Goal: Transaction & Acquisition: Book appointment/travel/reservation

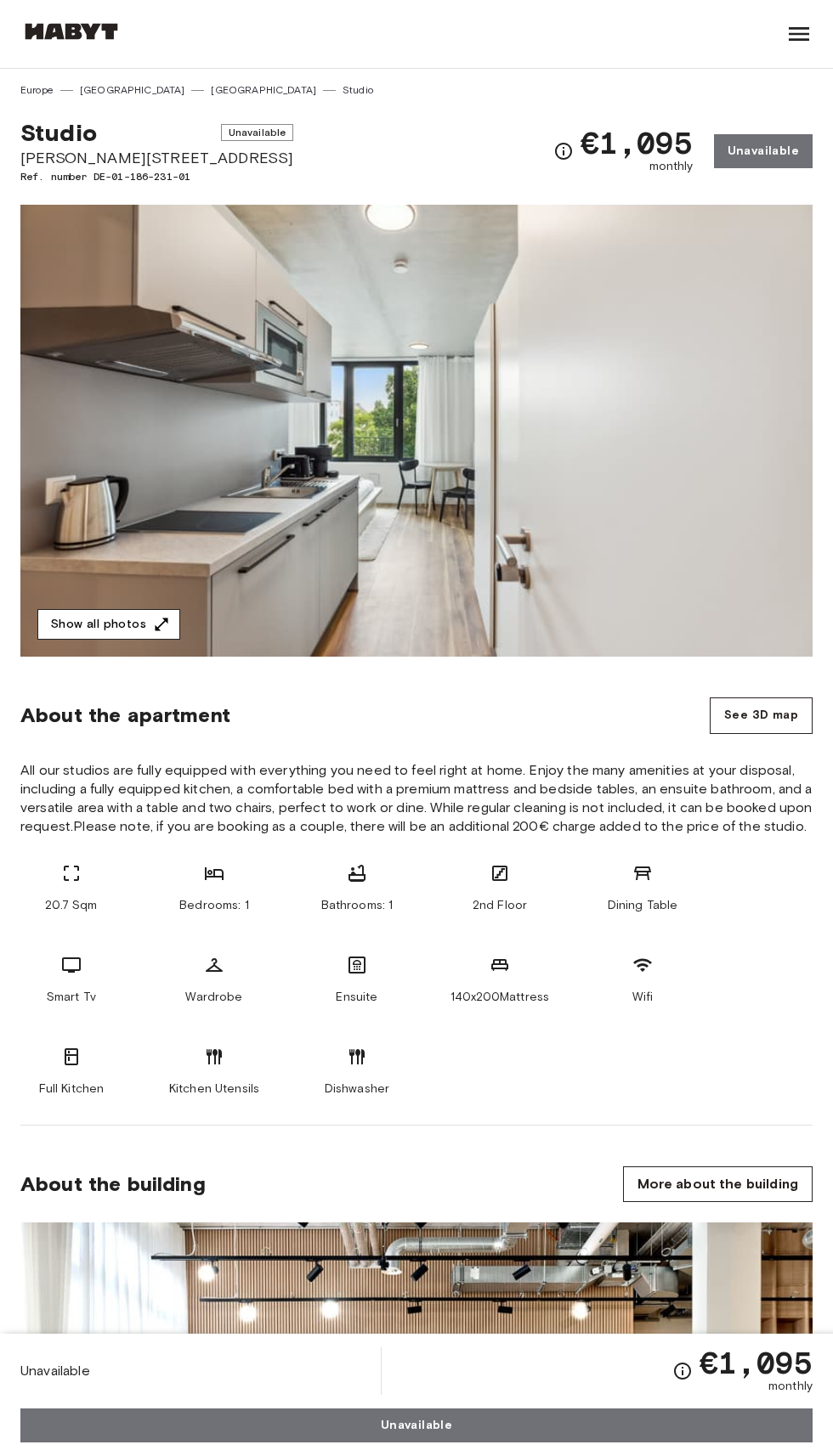
click at [160, 621] on icon "button" at bounding box center [161, 624] width 12 height 12
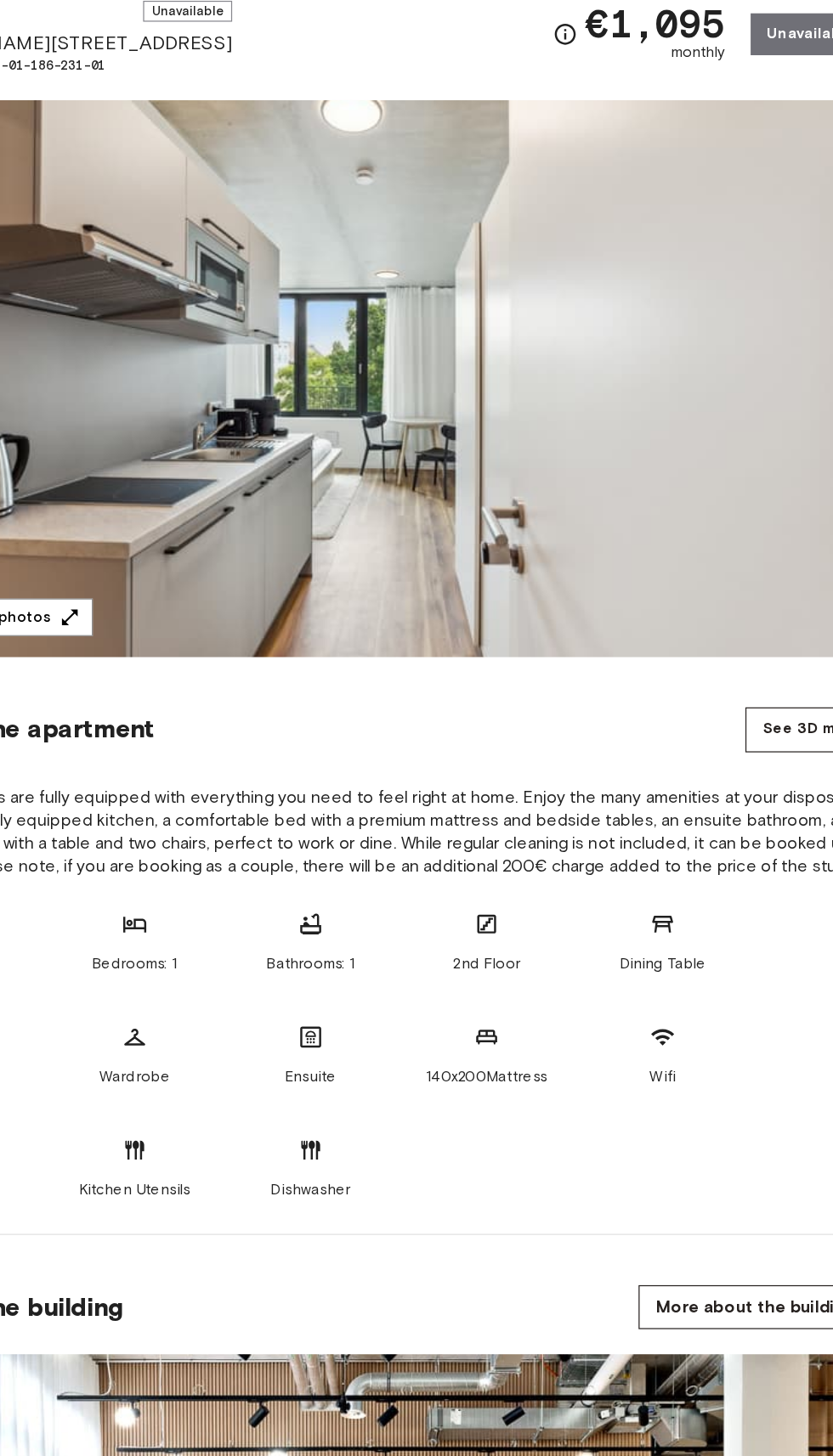
scroll to position [2, 0]
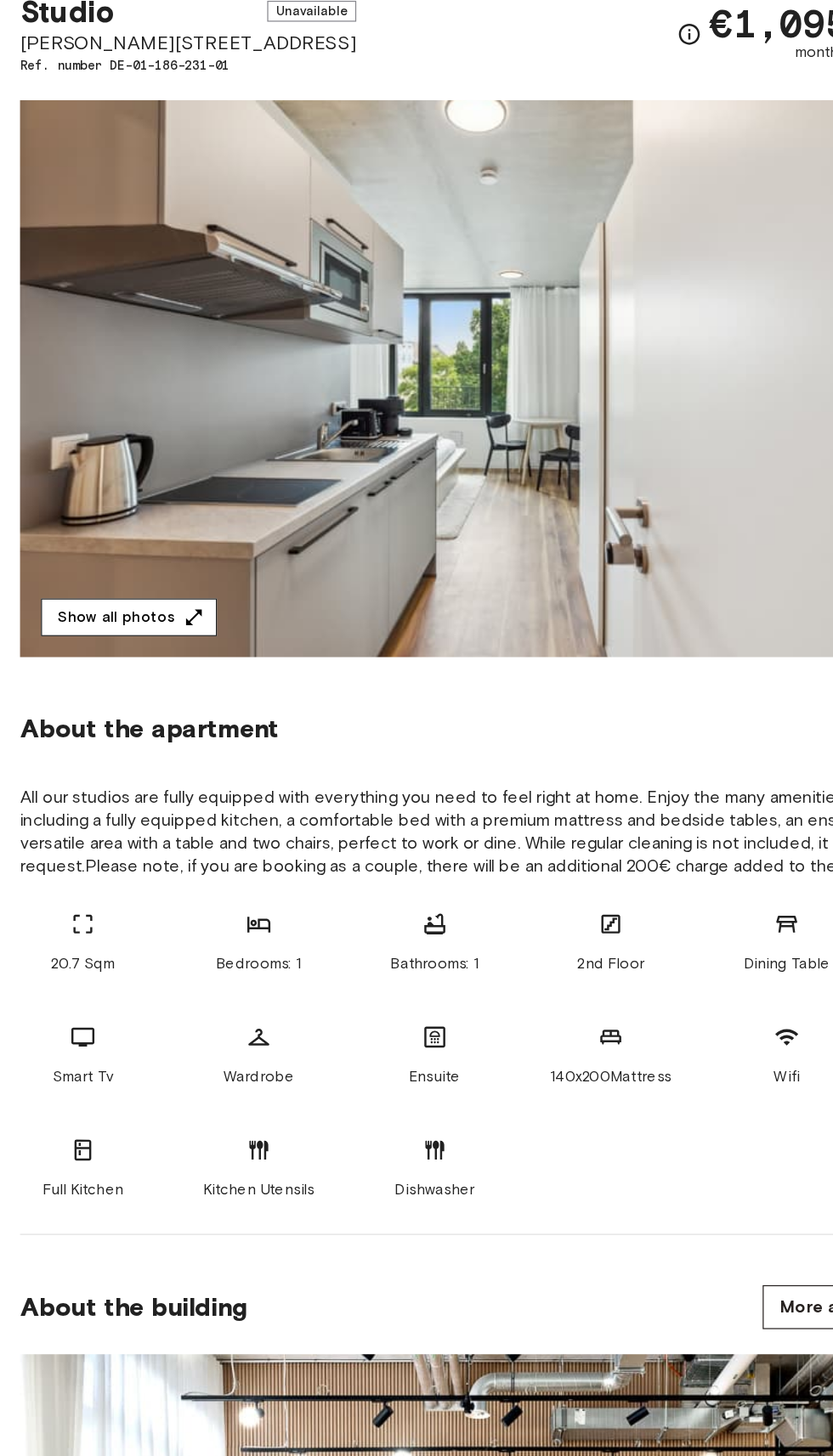
click at [157, 621] on icon "button" at bounding box center [161, 622] width 12 height 12
